Goal: Task Accomplishment & Management: Manage account settings

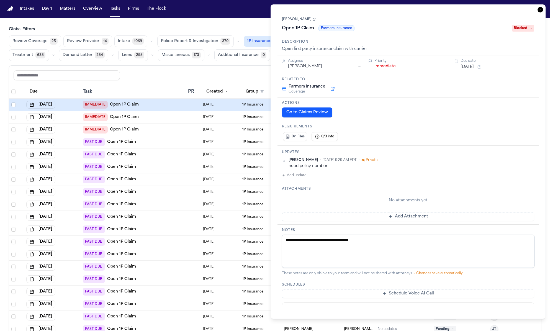
click at [543, 12] on div "**********" at bounding box center [408, 161] width 275 height 314
click at [543, 10] on icon "button" at bounding box center [541, 10] width 6 height 6
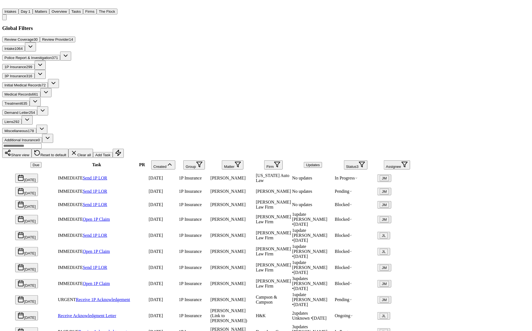
click at [202, 176] on span "1P Insurance" at bounding box center [190, 178] width 23 height 5
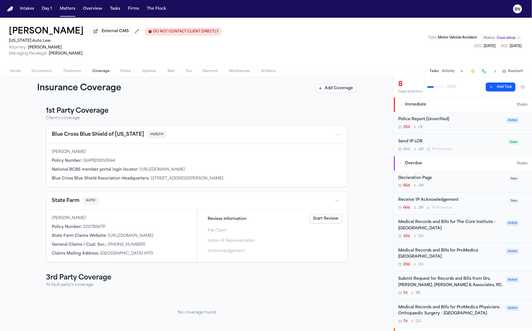
click at [101, 73] on span "Coverage" at bounding box center [101, 71] width 17 height 4
click at [62, 204] on button "State Farm" at bounding box center [66, 201] width 28 height 8
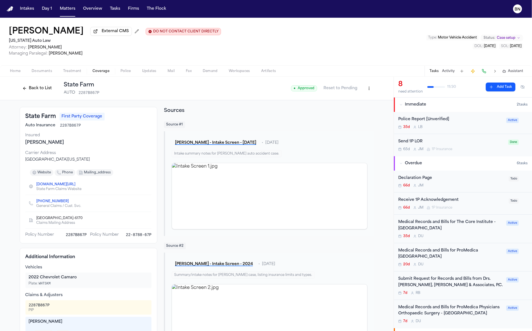
click at [48, 91] on button "Back to List" at bounding box center [37, 88] width 35 height 9
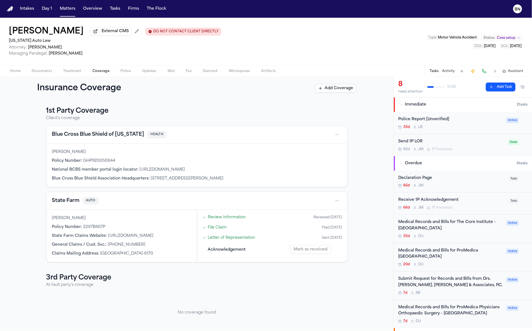
click at [223, 215] on link "Review Information" at bounding box center [227, 217] width 38 height 6
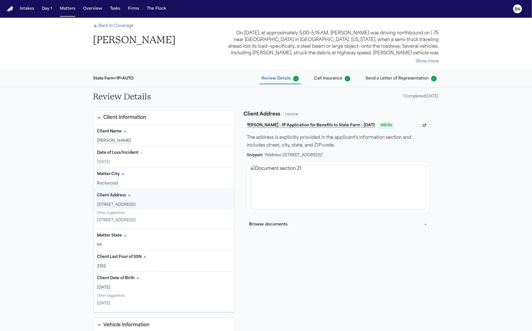
click at [178, 220] on div "3430 Iroquois Monroe, MI 48162" at bounding box center [164, 221] width 134 height 8
click at [175, 222] on div "3430 Iroquois Monroe, MI 48162" at bounding box center [164, 221] width 134 height 8
click at [177, 203] on div "3430 Iroquois Monroe, MI 48162, Monroe, MI 48162" at bounding box center [164, 205] width 134 height 6
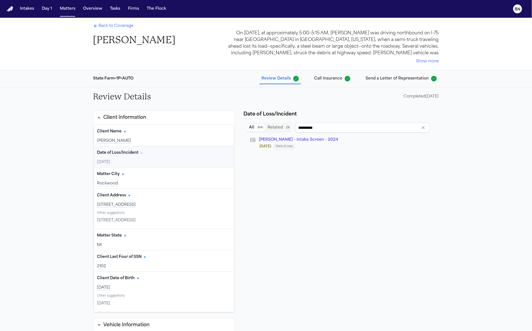
click at [332, 79] on span "Call Insurance" at bounding box center [328, 79] width 28 height 6
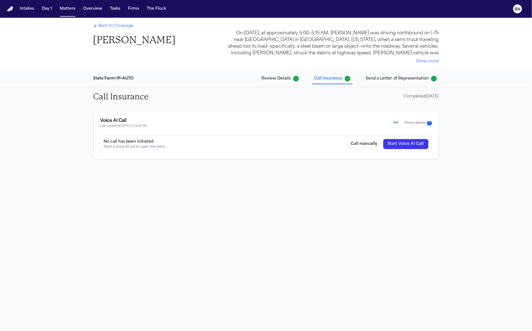
click at [414, 122] on button "Show details 3" at bounding box center [418, 123] width 27 height 5
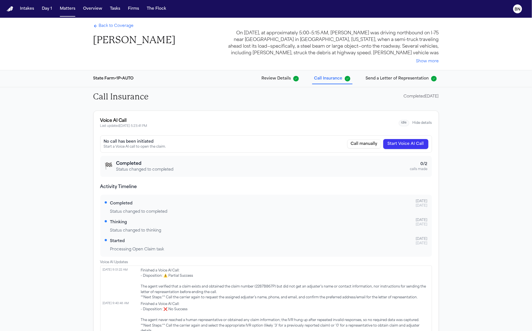
click at [414, 122] on button "Hide details" at bounding box center [422, 123] width 19 height 4
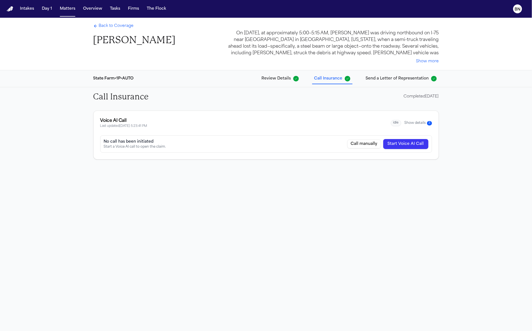
click at [414, 76] on span "Send a Letter of Representation" at bounding box center [397, 79] width 63 height 6
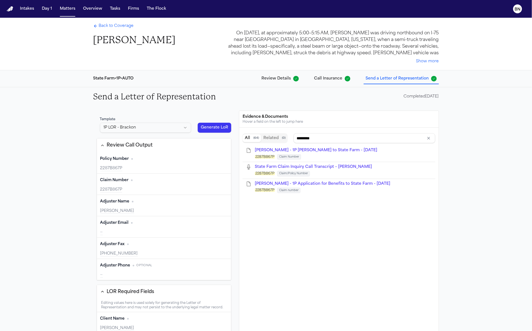
click at [157, 129] on html "Intakes Day 1 Matters Overview Tasks Firms The Flock BN Back to Coverage Shamar…" at bounding box center [266, 165] width 532 height 331
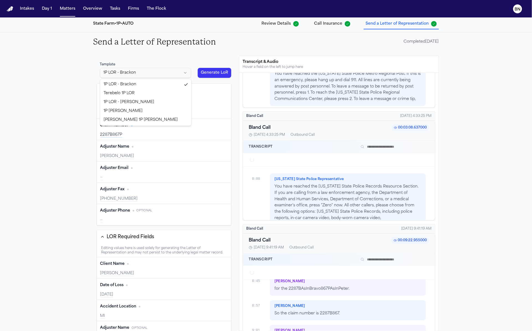
scroll to position [1939, 0]
click at [168, 61] on html "Intakes Day 1 Matters Overview Tasks Firms The Flock BN Back to Coverage Shamar…" at bounding box center [266, 165] width 532 height 331
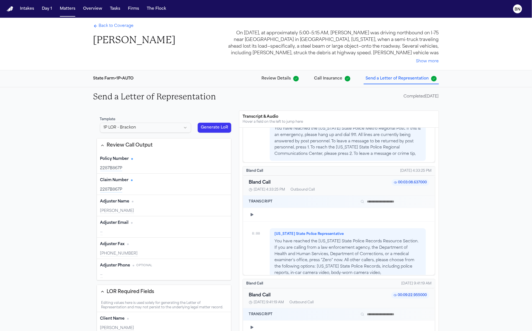
click at [166, 169] on div "2287B867P" at bounding box center [164, 169] width 128 height 6
click at [166, 183] on div "Claim Number Edit" at bounding box center [164, 180] width 128 height 9
type input "**********"
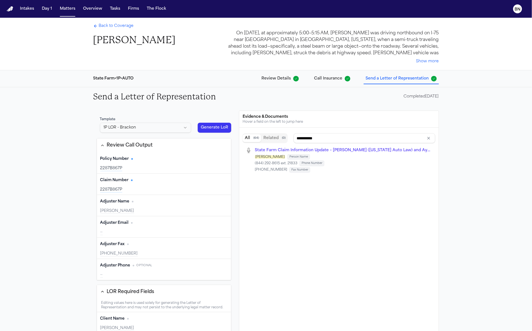
click at [148, 208] on div "Kevin Jones" at bounding box center [164, 211] width 128 height 6
click at [147, 230] on div "—" at bounding box center [164, 233] width 128 height 6
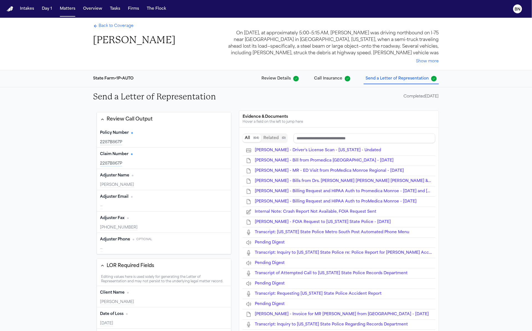
type input "**********"
click at [147, 230] on div "Adjuster Fax Edit (855) 666-8615" at bounding box center [164, 222] width 134 height 21
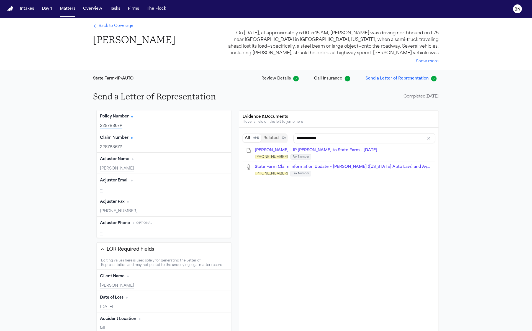
click at [147, 231] on div "—" at bounding box center [164, 233] width 128 height 6
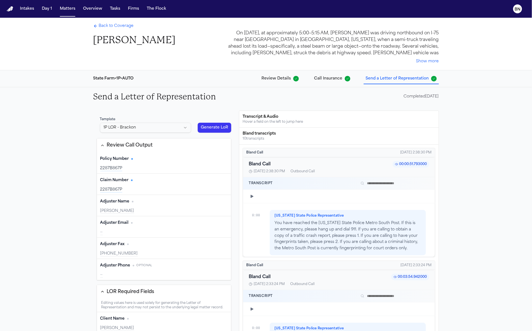
type input "*********"
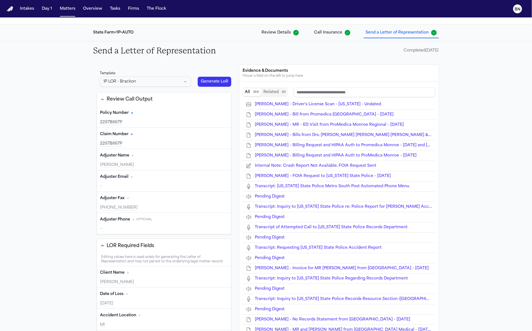
type input "**********"
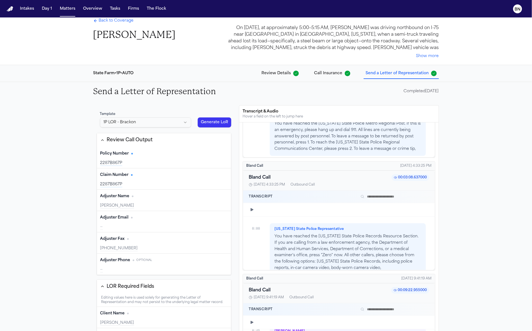
scroll to position [545, 0]
click at [152, 124] on html "Intakes Day 1 Matters Overview Tasks Firms The Flock BN Back to Coverage Shamar…" at bounding box center [266, 165] width 532 height 331
click at [151, 104] on html "Intakes Day 1 Matters Overview Tasks Firms The Flock BN Back to Coverage Shamar…" at bounding box center [266, 165] width 532 height 331
click at [92, 84] on div "Send a Letter of Representation Completed 10/07/2025" at bounding box center [266, 91] width 355 height 19
click at [239, 107] on div "Template 1P LOR - Brackon Generate LoR Review Call Output Policy Number Edit 22…" at bounding box center [266, 243] width 346 height 276
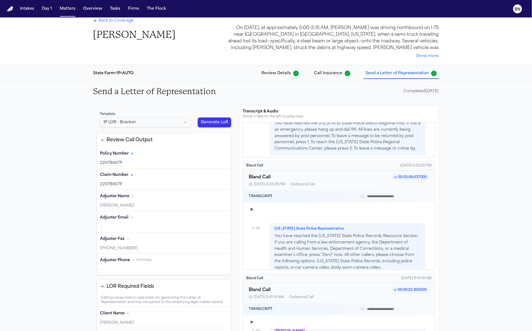
click at [125, 23] on span "Back to Coverage" at bounding box center [116, 21] width 35 height 6
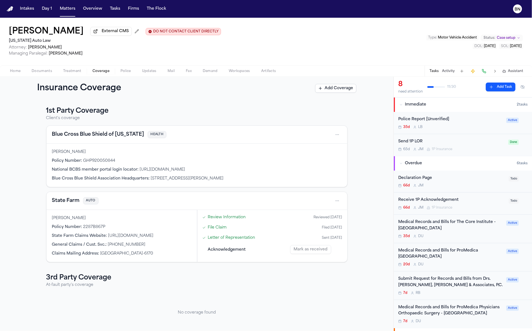
click at [40, 79] on div "Insurance Coverage Add Coverage" at bounding box center [197, 88] width 394 height 23
click at [47, 130] on div "Blue Cross Blue Shield of Michigan HEALTH" at bounding box center [197, 135] width 301 height 18
click at [71, 202] on button "State Farm" at bounding box center [66, 201] width 28 height 8
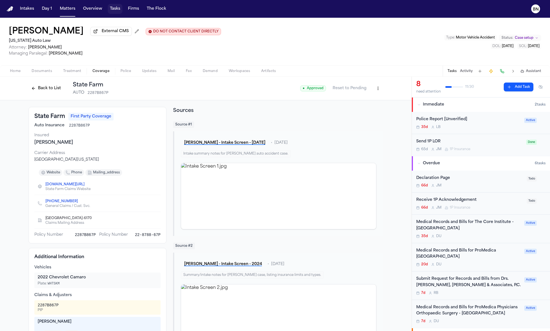
click at [112, 9] on button "Tasks" at bounding box center [115, 9] width 15 height 10
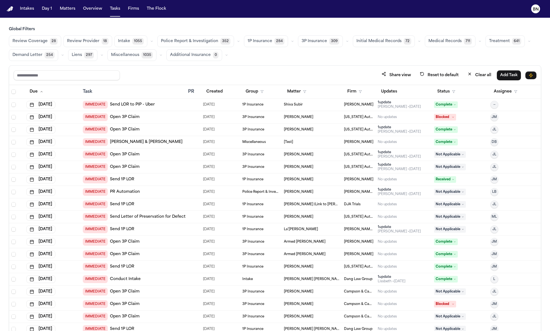
click at [235, 42] on button "button" at bounding box center [238, 41] width 7 height 7
click at [204, 65] on span "Police Report Escalation" at bounding box center [185, 66] width 48 height 6
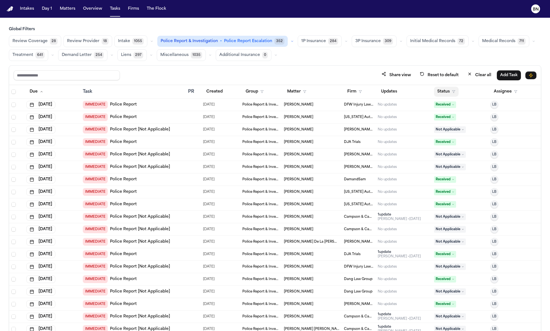
click at [440, 88] on button "Status" at bounding box center [446, 92] width 25 height 10
click at [445, 124] on button "Active" at bounding box center [446, 124] width 16 height 7
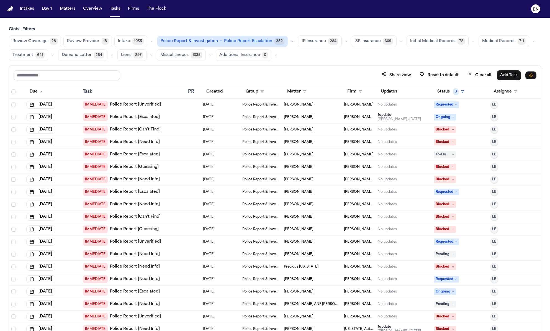
click at [14, 91] on span "Select all" at bounding box center [13, 91] width 4 height 4
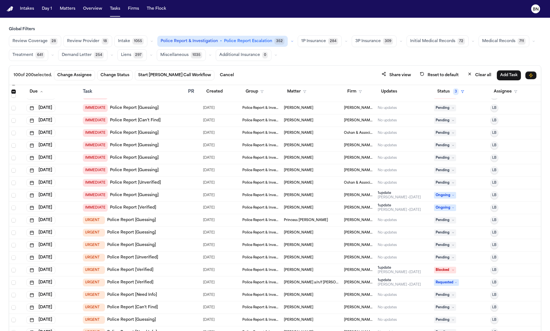
scroll to position [1362, 0]
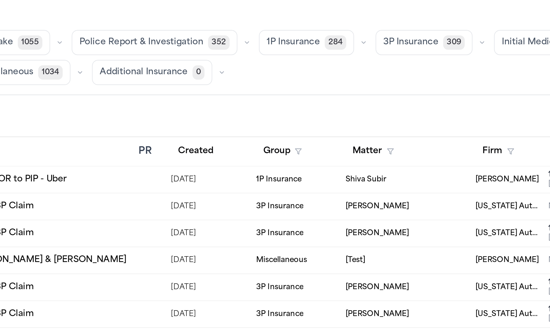
click at [235, 40] on button "button" at bounding box center [238, 41] width 7 height 7
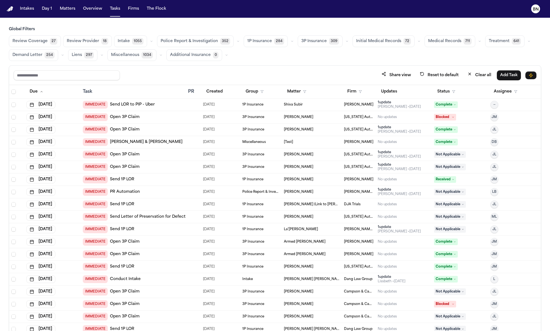
click at [341, 19] on main "Global Filters Review Coverage 27 Review Provider 18 Intake 1055 Police Report …" at bounding box center [275, 174] width 550 height 313
click at [160, 67] on div "Share view Reset to default Clear all Add Task" at bounding box center [275, 75] width 532 height 19
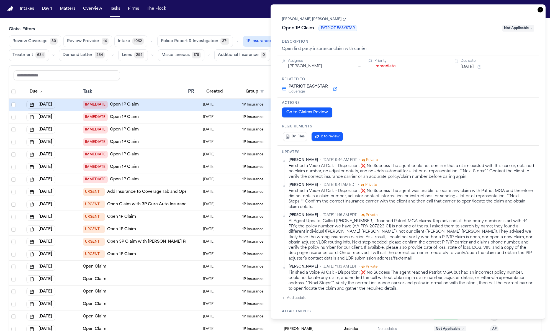
click at [541, 10] on icon "button" at bounding box center [541, 10] width 6 height 6
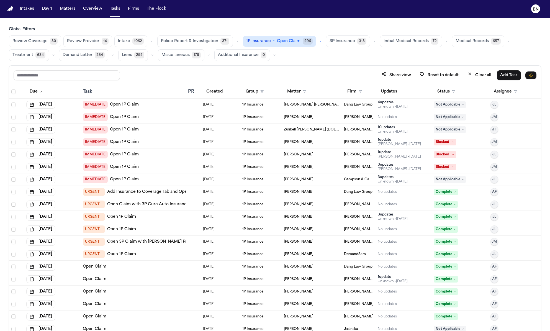
click at [232, 31] on h3 "Global Filters" at bounding box center [275, 30] width 532 height 6
click at [233, 21] on main "Global Filters Review Coverage 30 Review Provider 14 Intake 1062 Police Report …" at bounding box center [275, 174] width 550 height 313
click at [232, 20] on main "Global Filters Review Coverage 30 Review Provider 14 Intake 1062 Police Report …" at bounding box center [275, 174] width 550 height 313
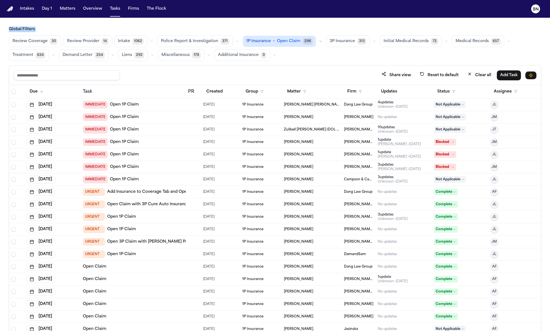
click at [232, 20] on main "Global Filters Review Coverage 30 Review Provider 14 Intake 1062 Police Report …" at bounding box center [275, 174] width 550 height 313
click at [477, 70] on button "Clear all" at bounding box center [479, 75] width 30 height 10
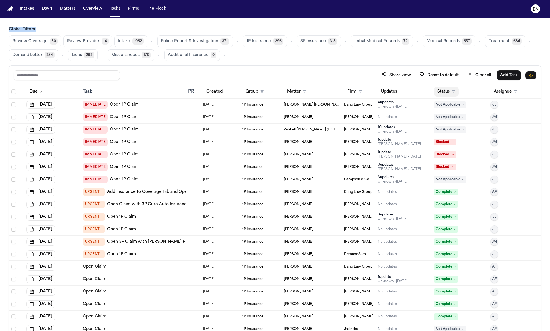
click at [446, 95] on button "Status" at bounding box center [446, 92] width 25 height 10
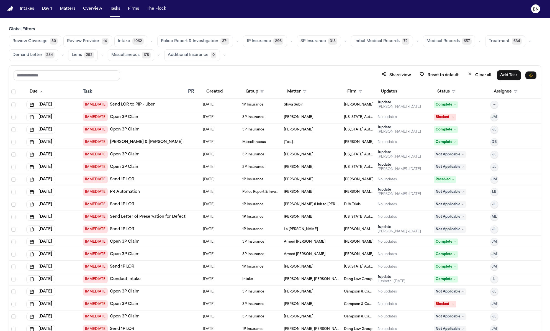
click at [443, 124] on td "Complete" at bounding box center [460, 130] width 57 height 12
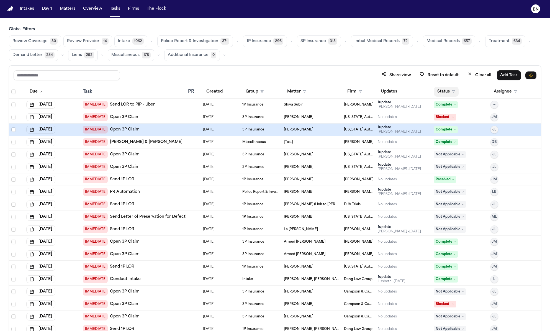
click at [450, 93] on button "Status" at bounding box center [446, 92] width 25 height 10
click at [442, 127] on button "Active" at bounding box center [446, 124] width 16 height 7
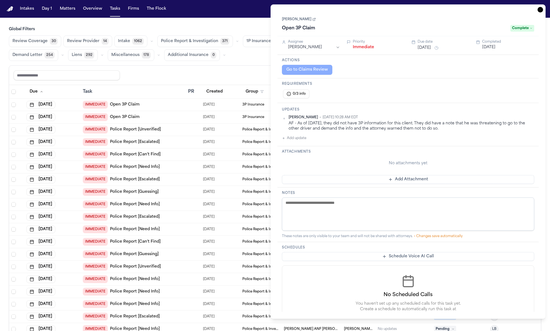
click at [541, 11] on icon "button" at bounding box center [541, 10] width 6 height 6
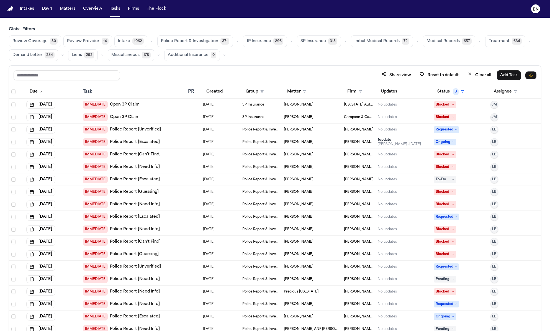
click at [352, 68] on div "Share view Reset to default Clear all Add Task" at bounding box center [275, 75] width 532 height 19
click at [112, 76] on input "text" at bounding box center [67, 75] width 106 height 10
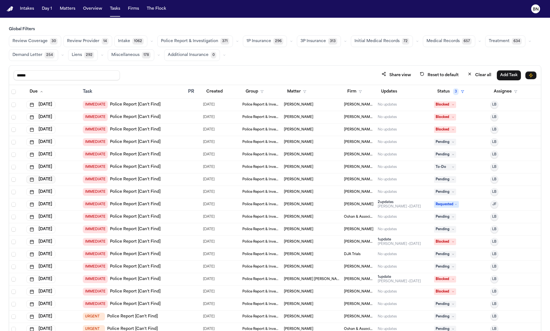
type input "*******"
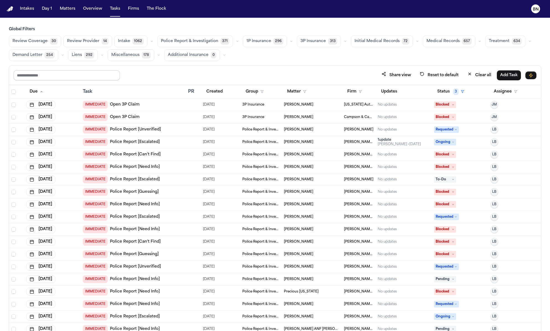
click at [83, 76] on input "text" at bounding box center [67, 75] width 106 height 10
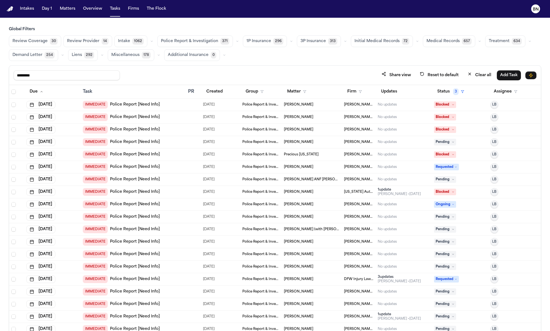
type input "*********"
click at [190, 68] on div "********* Share view Reset to default Clear all Add Task" at bounding box center [275, 75] width 532 height 19
click at [127, 68] on div "********* Share view Reset to default Clear all Add Task" at bounding box center [275, 75] width 532 height 19
